Goal: Task Accomplishment & Management: Use online tool/utility

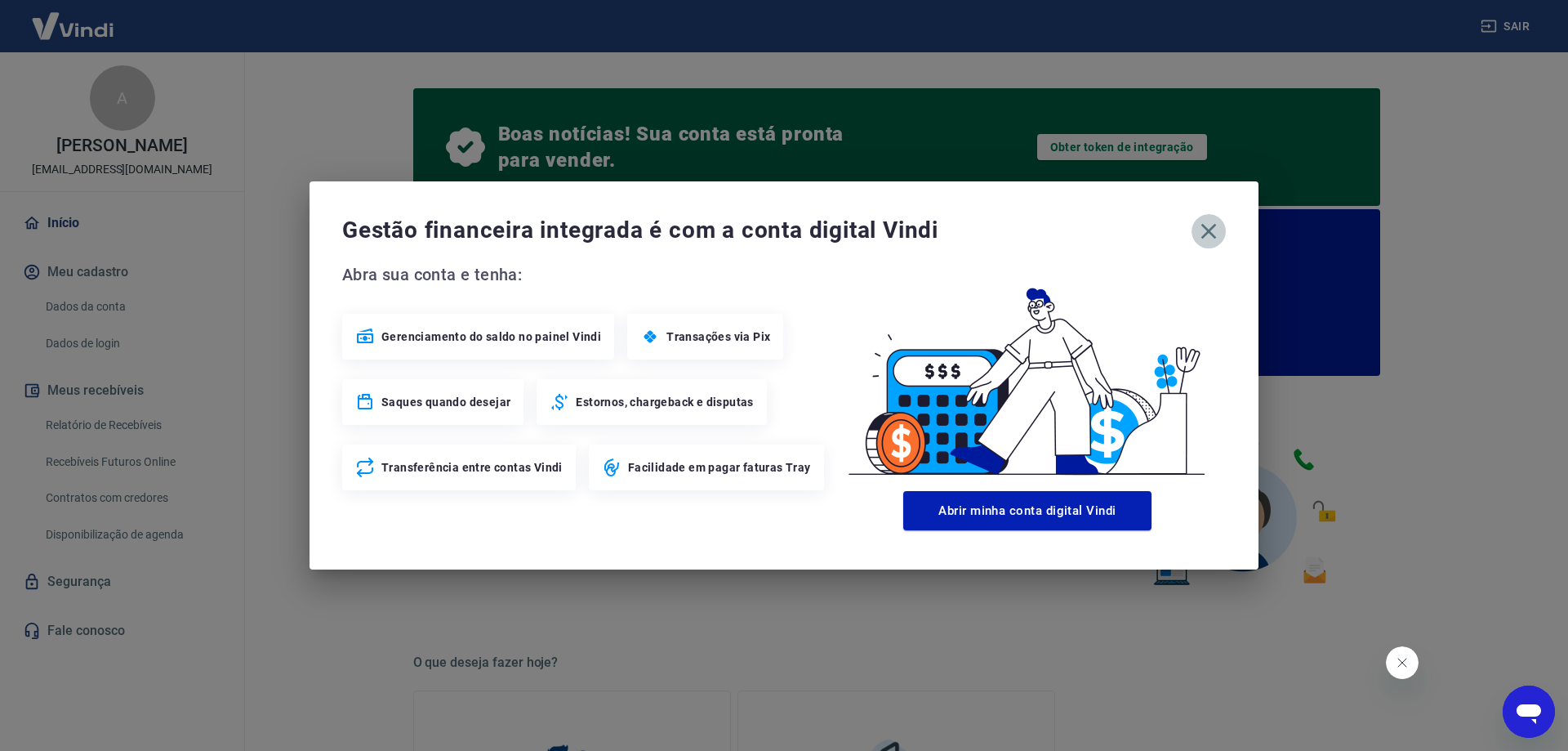
click at [1212, 230] on icon "button" at bounding box center [1208, 231] width 26 height 26
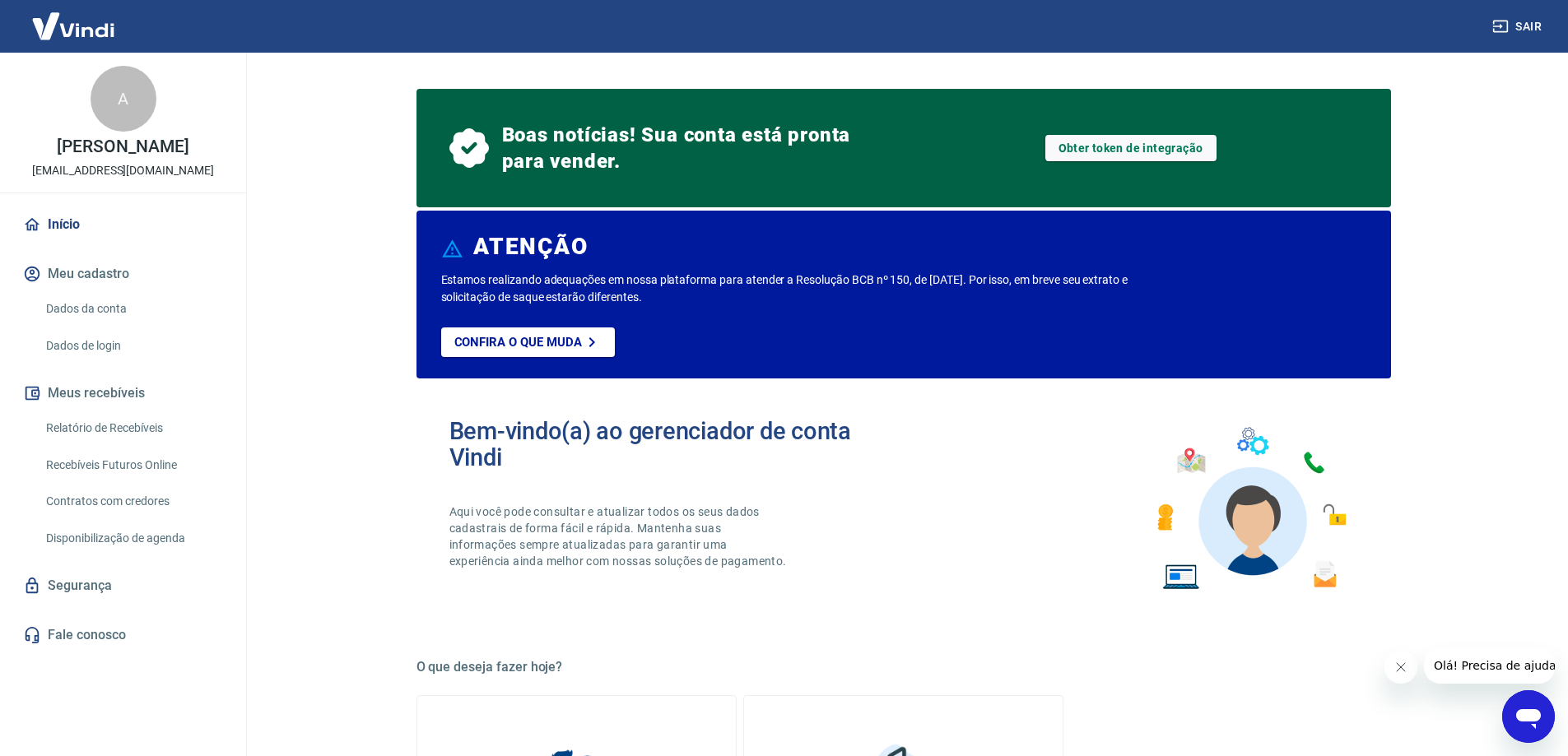
click at [134, 428] on link "Relatório de Recebíveis" at bounding box center [133, 428] width 187 height 34
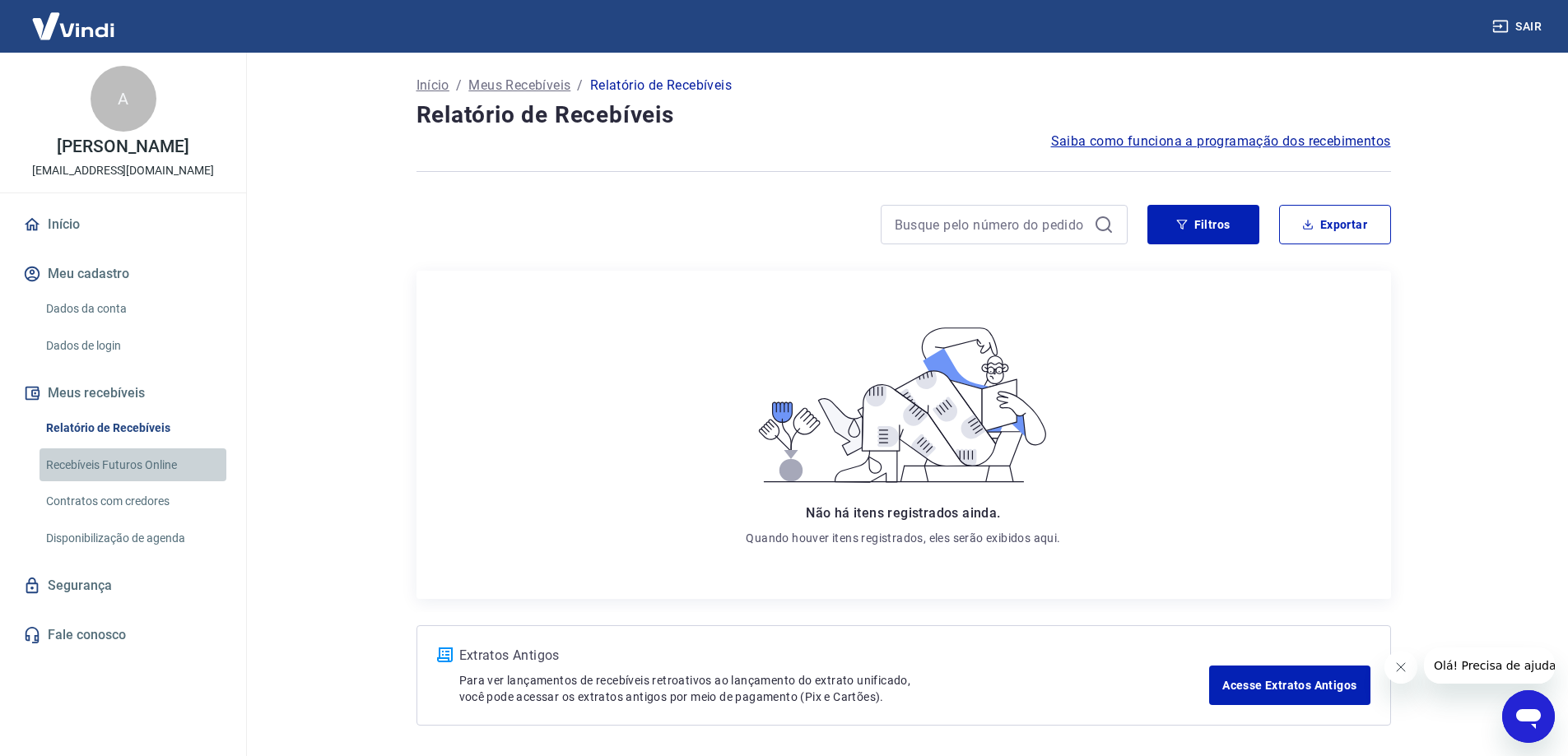
click at [122, 463] on link "Recebíveis Futuros Online" at bounding box center [133, 465] width 187 height 34
